Goal: Information Seeking & Learning: Learn about a topic

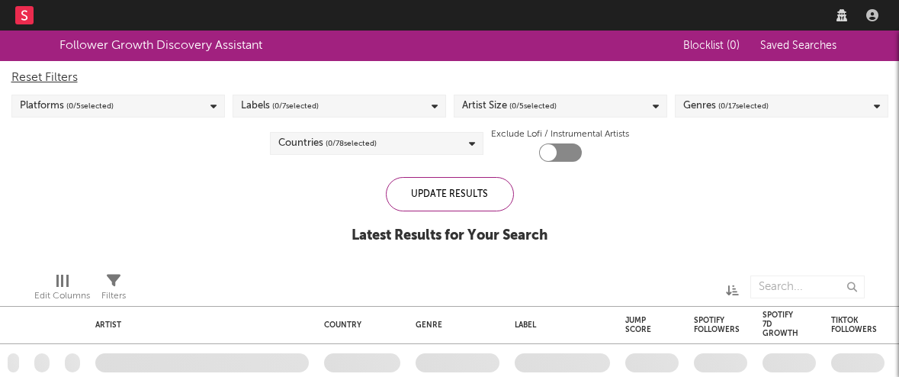
checkbox input "true"
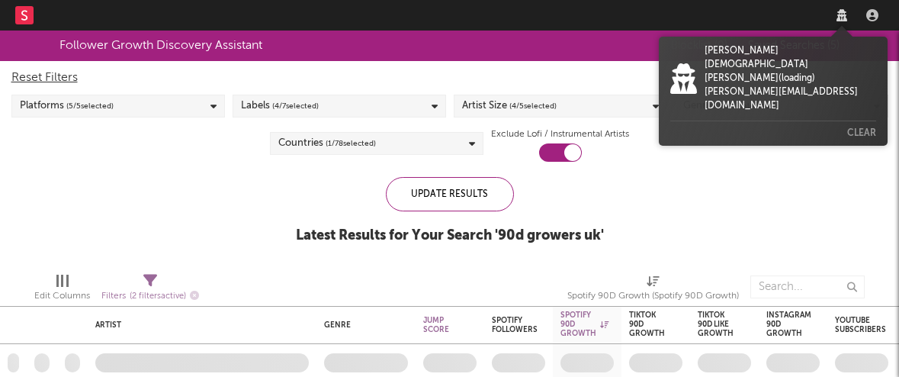
click at [844, 18] on icon at bounding box center [841, 15] width 11 height 12
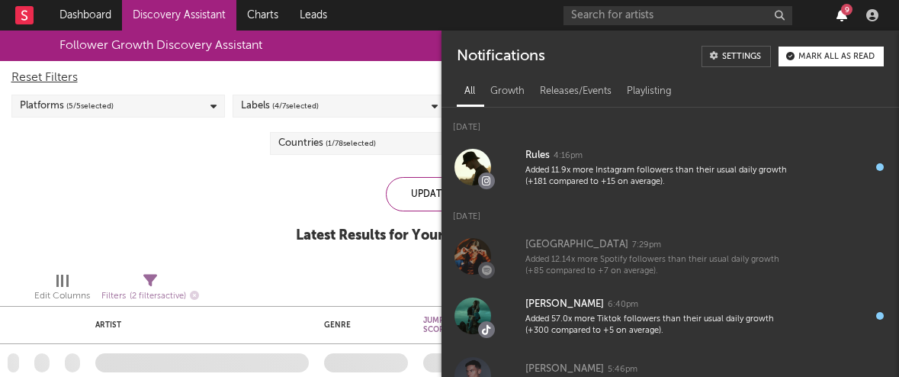
click at [842, 18] on icon "button" at bounding box center [841, 15] width 11 height 12
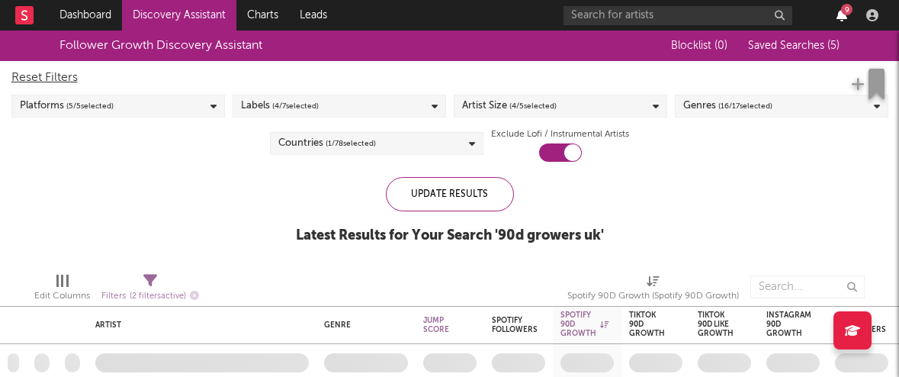
click at [842, 18] on icon "button" at bounding box center [841, 15] width 11 height 12
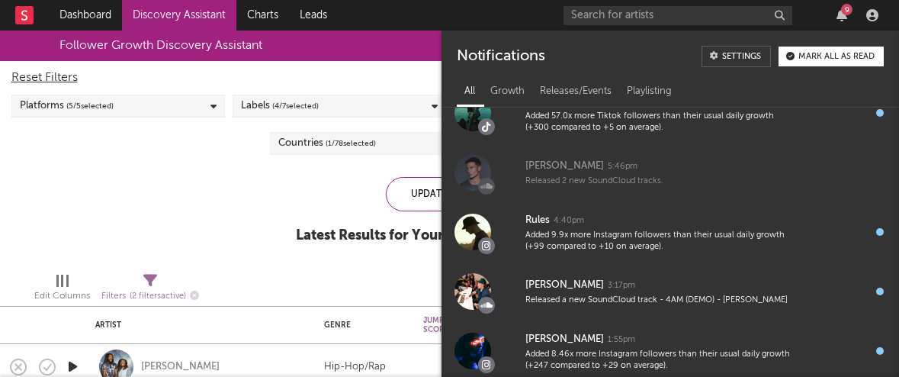
scroll to position [222, 0]
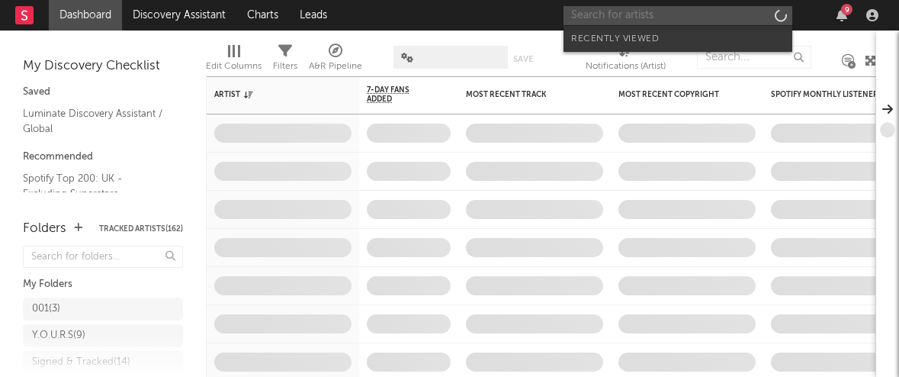
click at [714, 11] on input "text" at bounding box center [677, 15] width 229 height 19
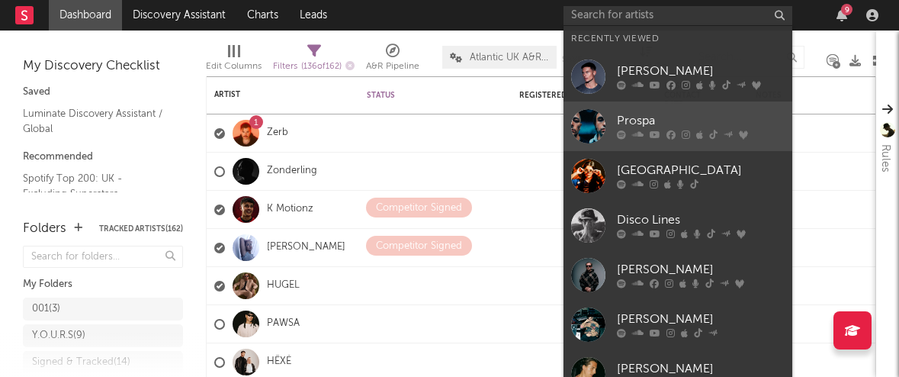
click at [641, 119] on div "Prospa" at bounding box center [701, 121] width 168 height 18
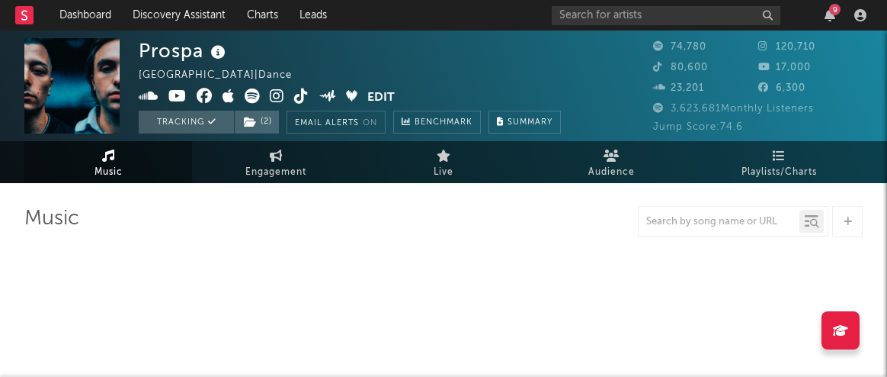
select select "6m"
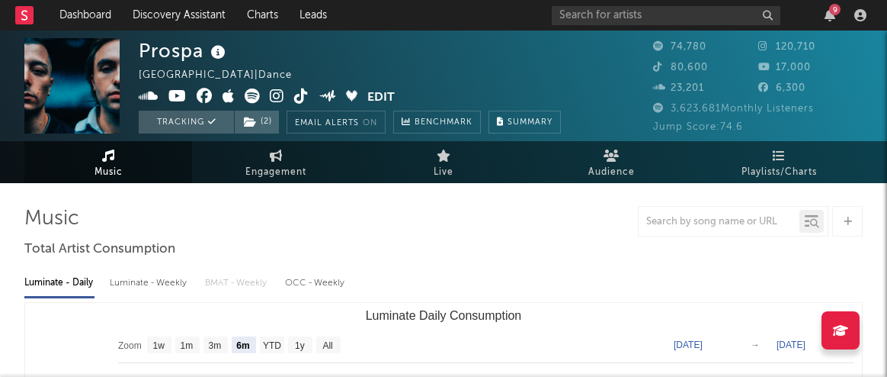
click at [172, 97] on icon at bounding box center [177, 95] width 18 height 15
click at [833, 8] on div "9" at bounding box center [835, 9] width 11 height 11
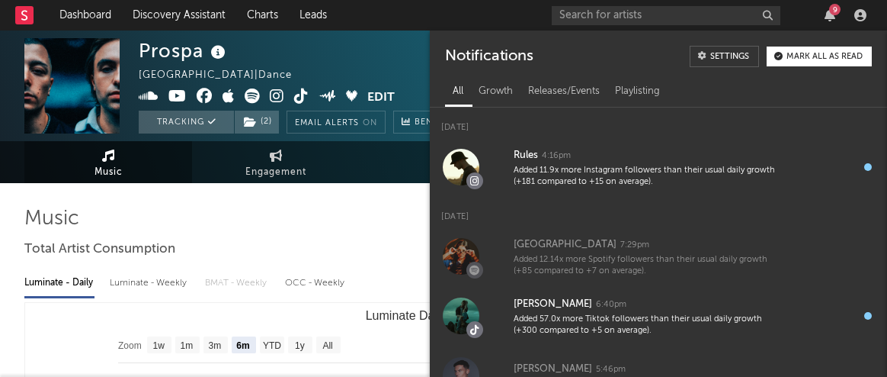
click at [831, 8] on div "9" at bounding box center [835, 9] width 11 height 11
